Goal: Browse casually

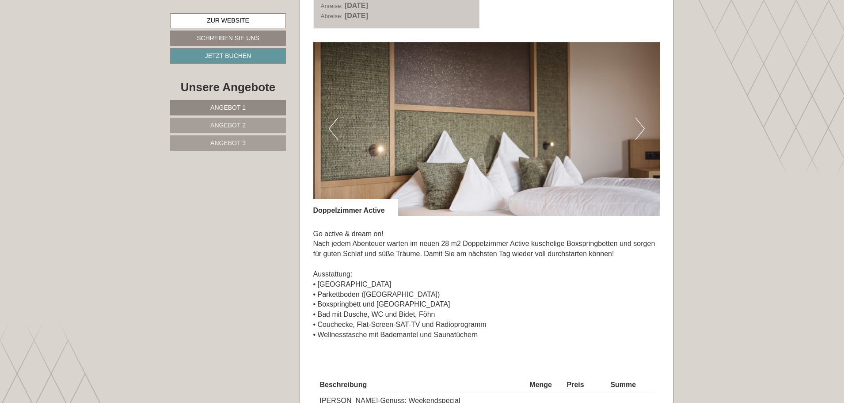
scroll to position [1282, 0]
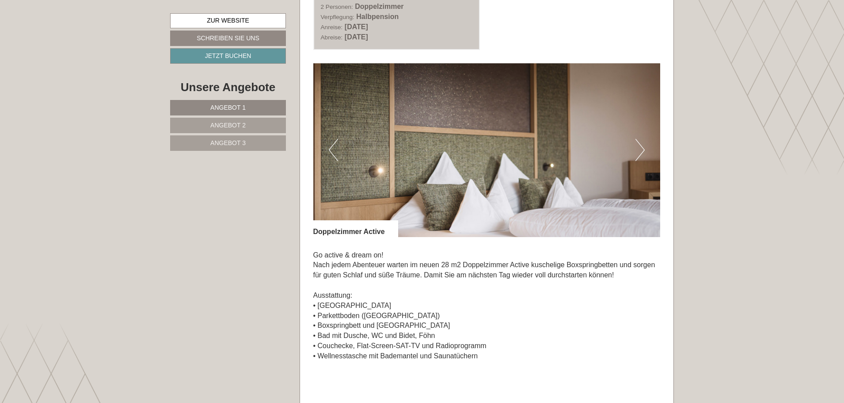
click at [640, 149] on button "Next" at bounding box center [639, 150] width 9 height 22
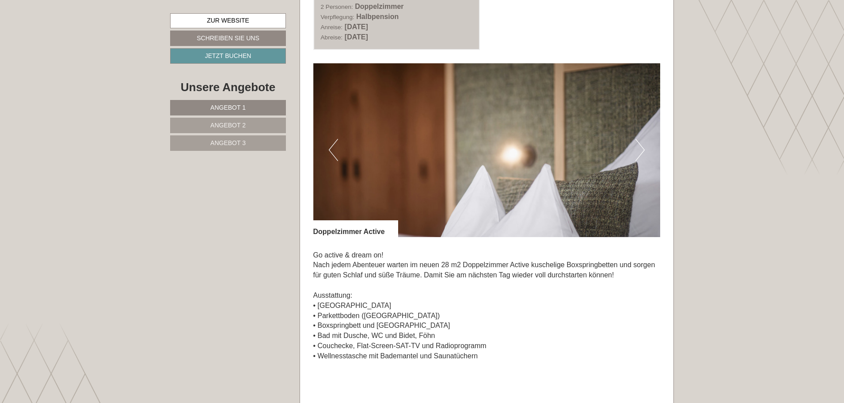
click at [640, 149] on button "Next" at bounding box center [639, 150] width 9 height 22
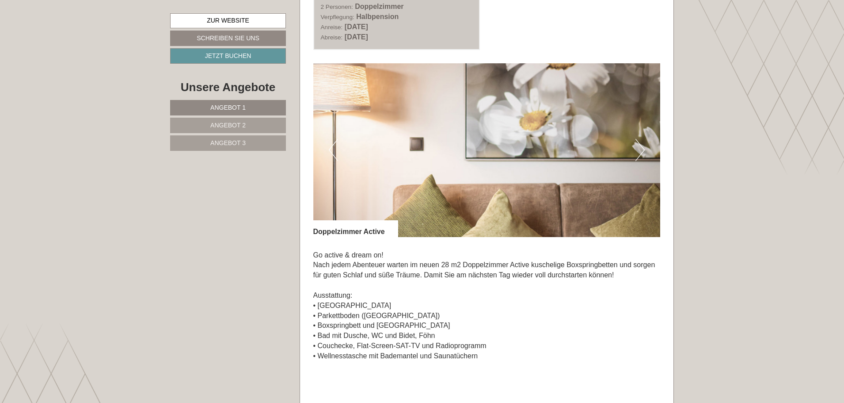
click at [640, 149] on button "Next" at bounding box center [639, 150] width 9 height 22
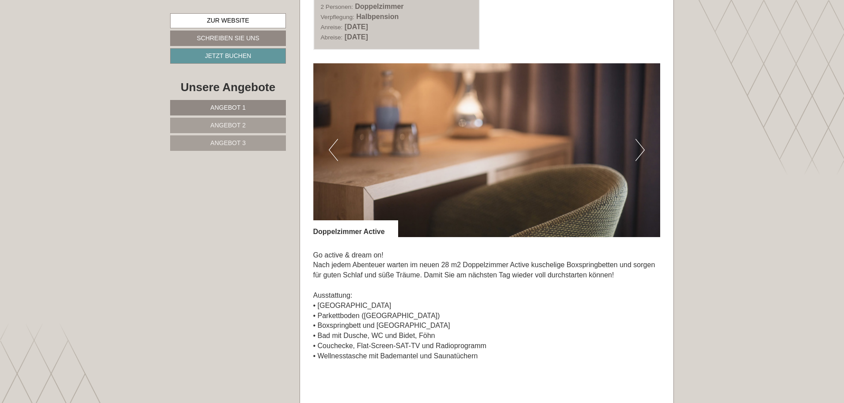
click at [640, 149] on button "Next" at bounding box center [639, 150] width 9 height 22
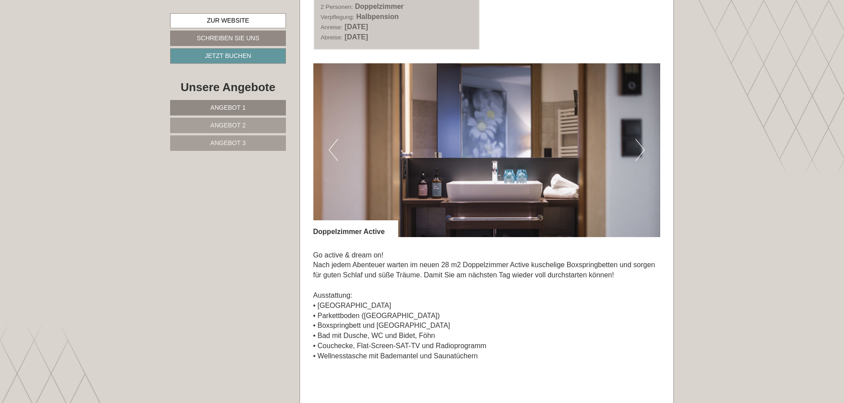
click at [640, 149] on button "Next" at bounding box center [639, 150] width 9 height 22
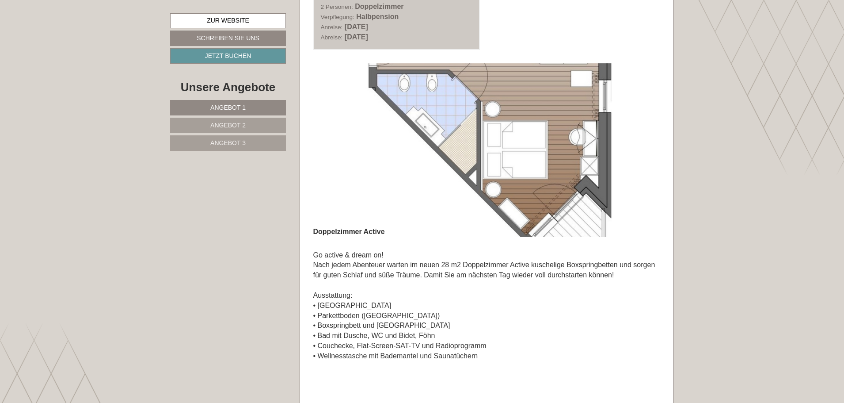
click at [640, 149] on button "Next" at bounding box center [639, 150] width 9 height 22
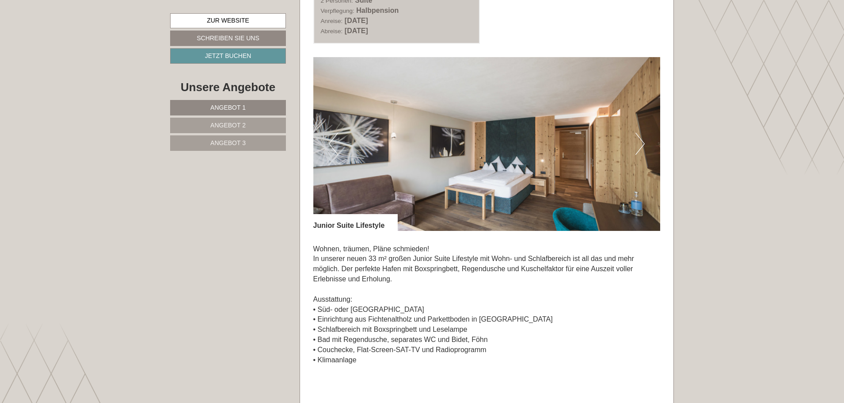
scroll to position [1989, 0]
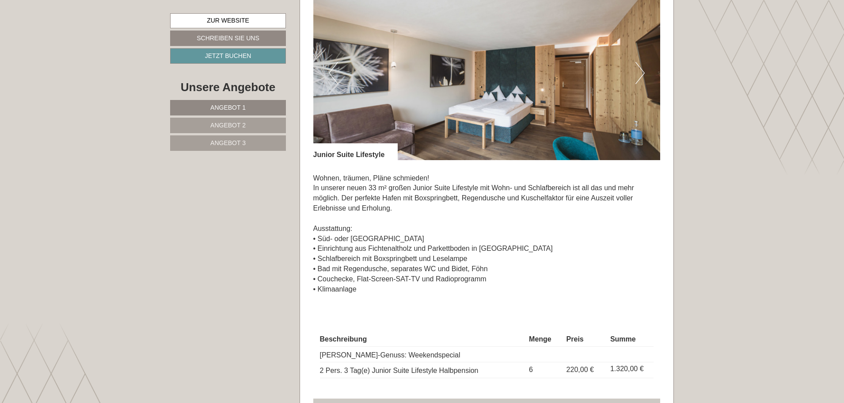
click at [643, 72] on button "Next" at bounding box center [639, 73] width 9 height 22
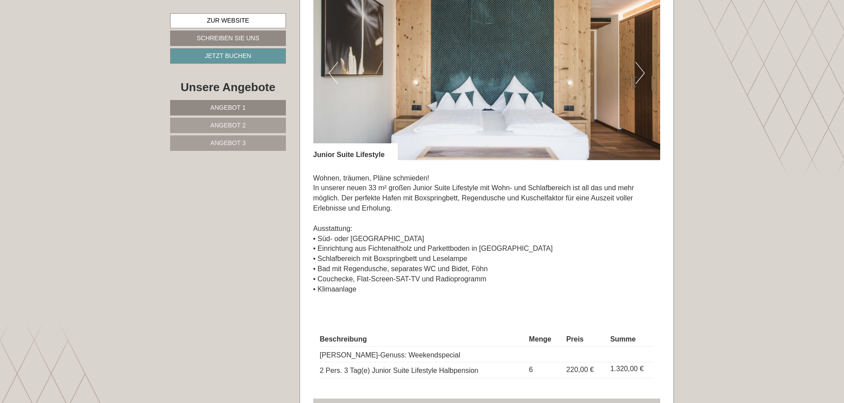
click at [643, 72] on button "Next" at bounding box center [639, 73] width 9 height 22
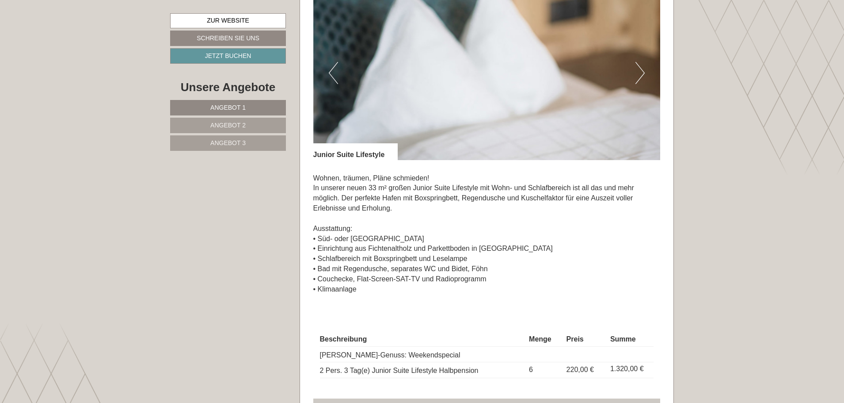
click at [643, 72] on button "Next" at bounding box center [639, 73] width 9 height 22
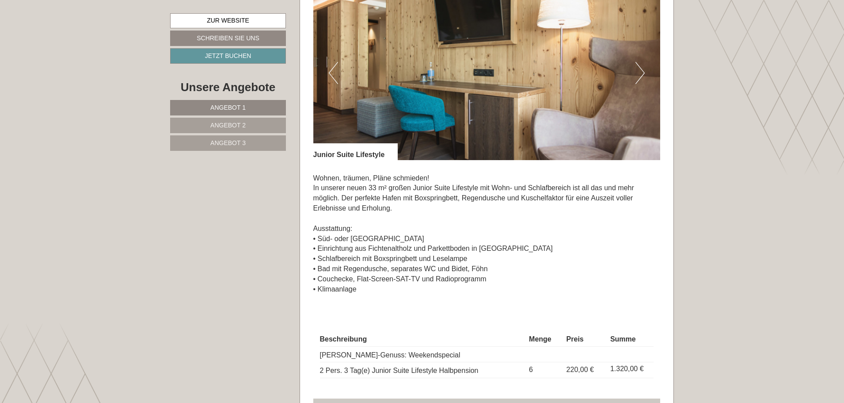
click at [643, 72] on button "Next" at bounding box center [639, 73] width 9 height 22
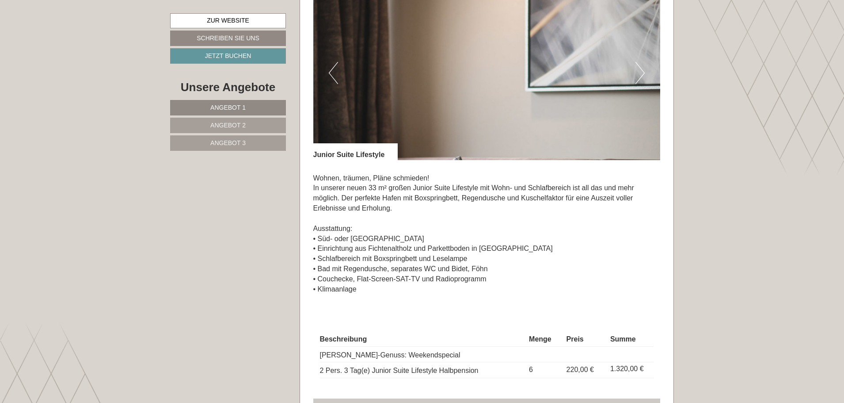
click at [643, 72] on button "Next" at bounding box center [639, 73] width 9 height 22
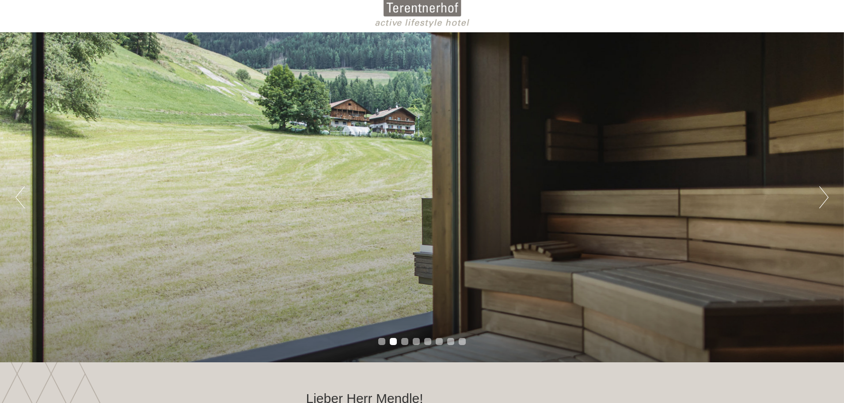
scroll to position [0, 0]
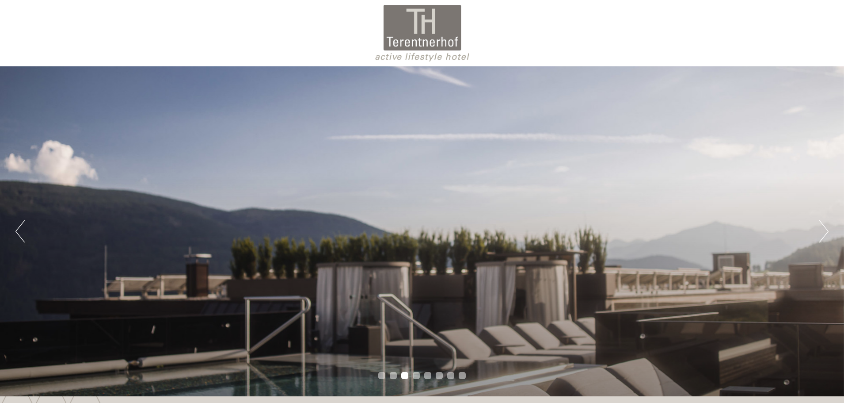
click at [825, 231] on button "Next" at bounding box center [823, 231] width 9 height 22
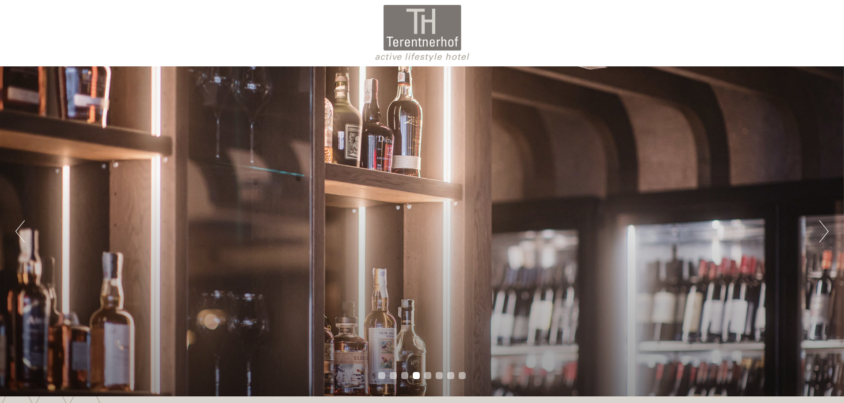
click at [825, 231] on button "Next" at bounding box center [823, 231] width 9 height 22
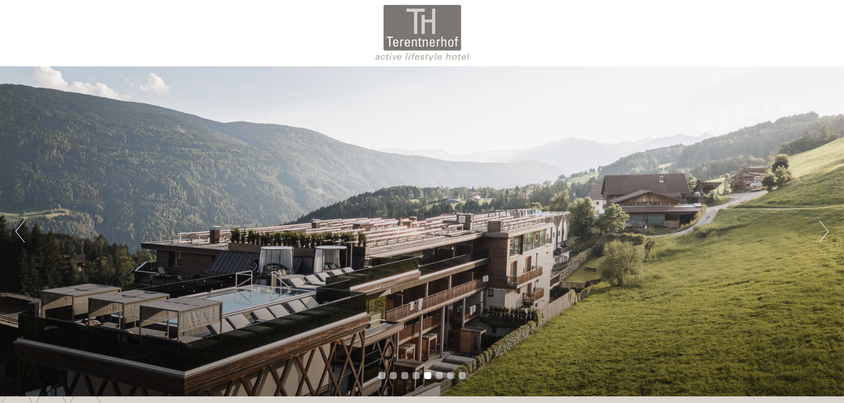
click at [825, 231] on button "Next" at bounding box center [823, 231] width 9 height 22
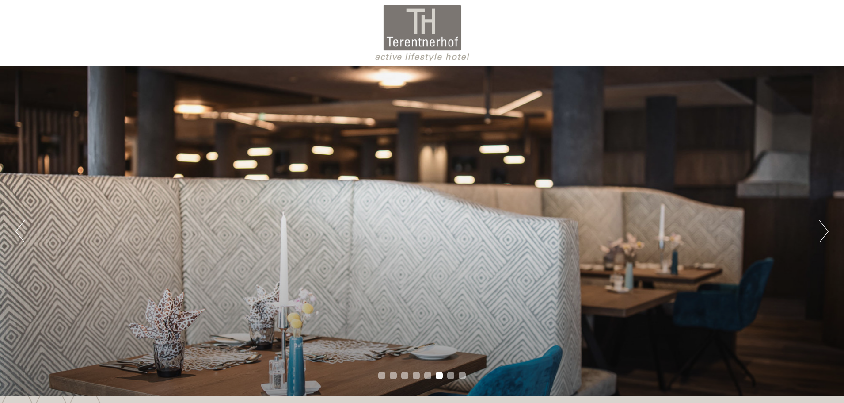
click at [825, 231] on button "Next" at bounding box center [823, 231] width 9 height 22
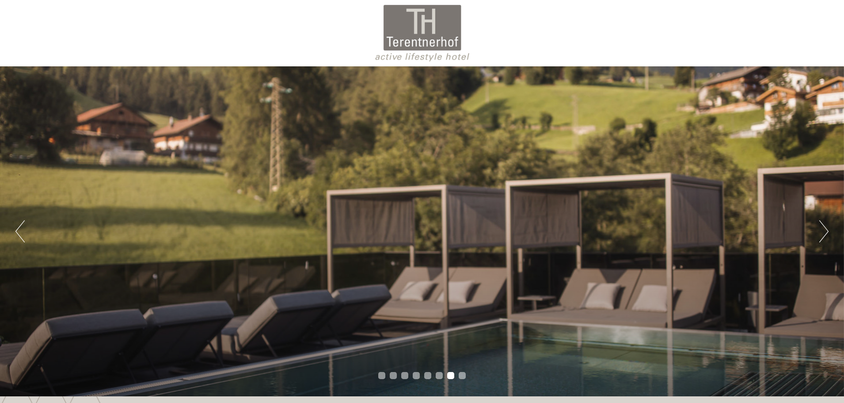
click at [825, 231] on button "Next" at bounding box center [823, 231] width 9 height 22
